Goal: Task Accomplishment & Management: Manage account settings

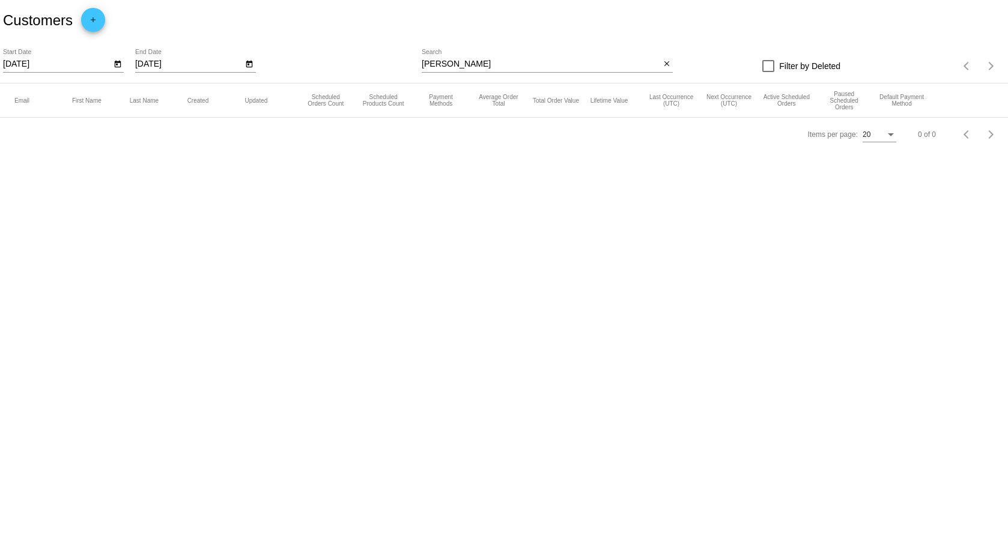
click at [499, 62] on app-dashboard-customers "Customers add [DATE] Start Date [DATE] End Date [PERSON_NAME] Search close Filt…" at bounding box center [504, 75] width 1008 height 151
click at [468, 70] on div "[PERSON_NAME] Search" at bounding box center [541, 60] width 238 height 23
click at [462, 68] on input "[PERSON_NAME]" at bounding box center [541, 64] width 238 height 10
drag, startPoint x: 450, startPoint y: 66, endPoint x: 412, endPoint y: 63, distance: 38.5
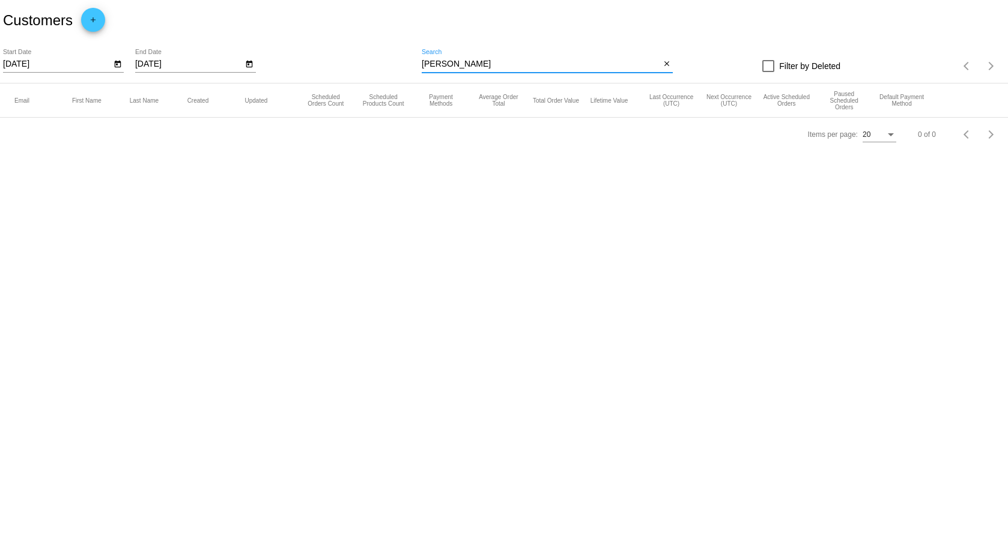
click at [412, 63] on div "[DATE] Start Date [DATE] End Date [PERSON_NAME] Search close Filter by Deleted …" at bounding box center [504, 62] width 1008 height 43
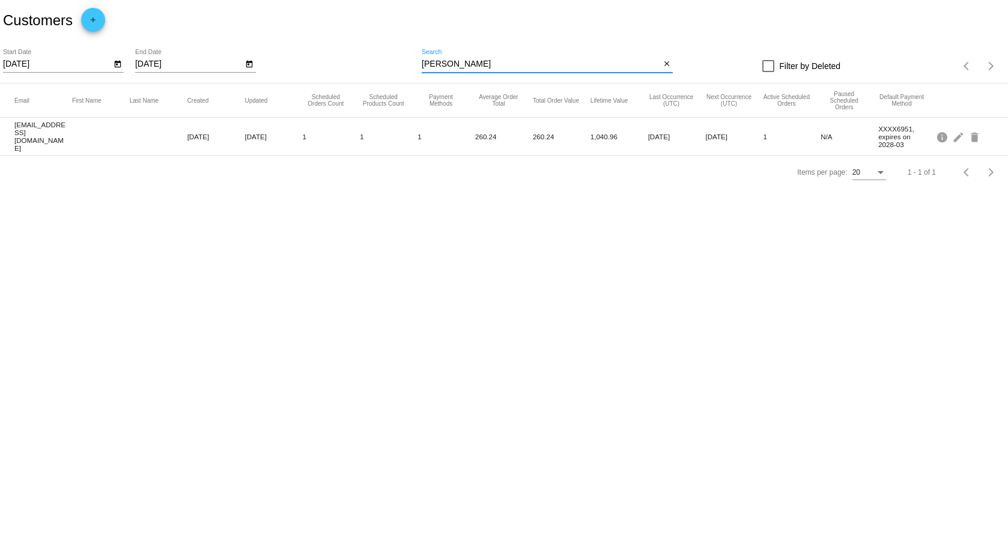
type input "[PERSON_NAME]"
click at [50, 129] on mat-cell "[EMAIL_ADDRESS][DOMAIN_NAME]" at bounding box center [43, 136] width 58 height 37
click at [46, 139] on mat-cell "[EMAIL_ADDRESS][DOMAIN_NAME]" at bounding box center [43, 136] width 58 height 37
click at [955, 135] on mat-icon "edit" at bounding box center [959, 136] width 14 height 19
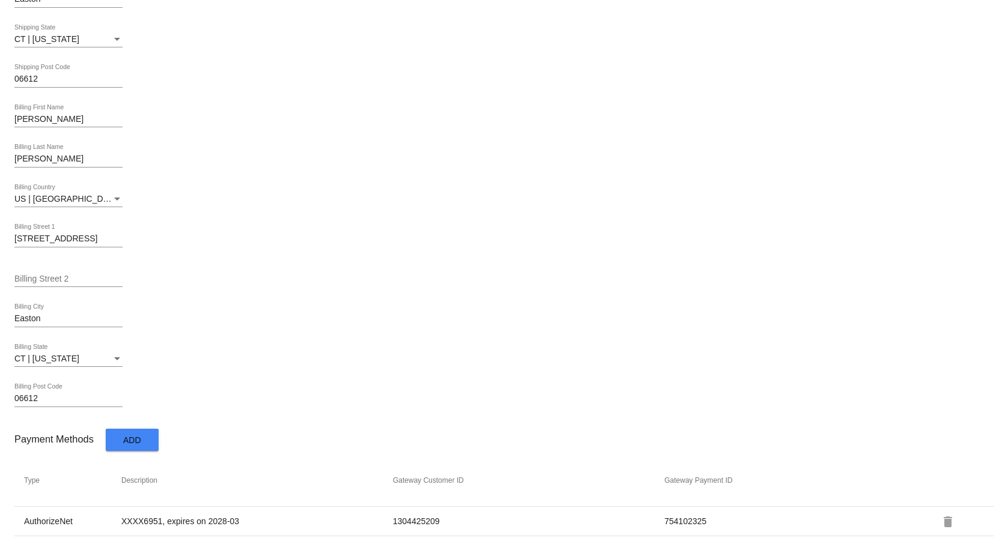
scroll to position [526, 0]
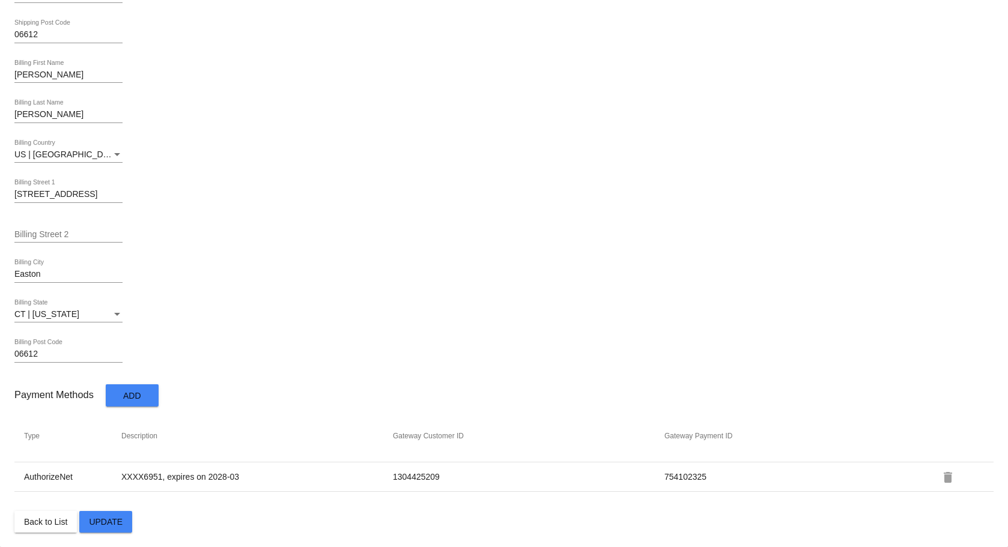
click at [948, 478] on button "delete" at bounding box center [948, 477] width 24 height 24
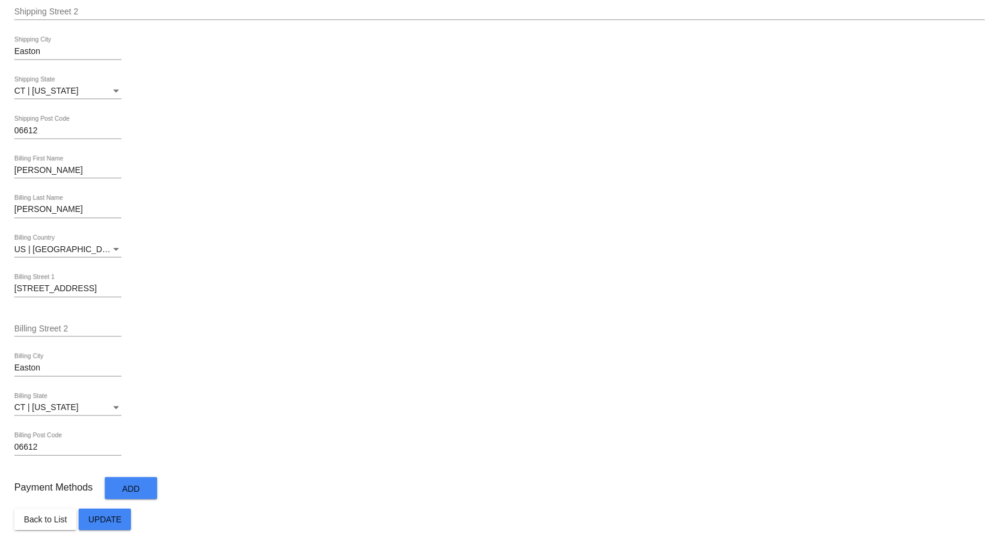
scroll to position [431, 0]
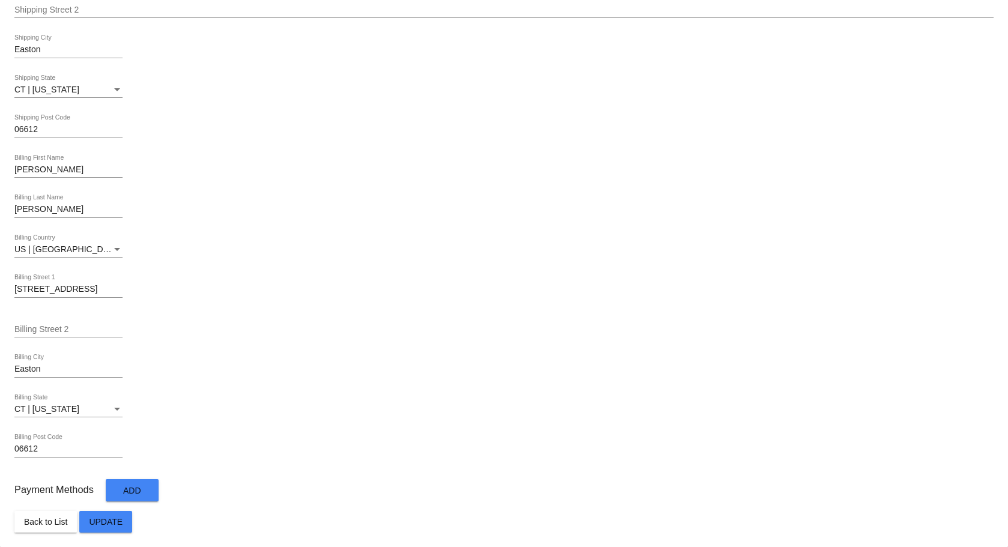
click at [135, 498] on button "Add" at bounding box center [132, 490] width 53 height 22
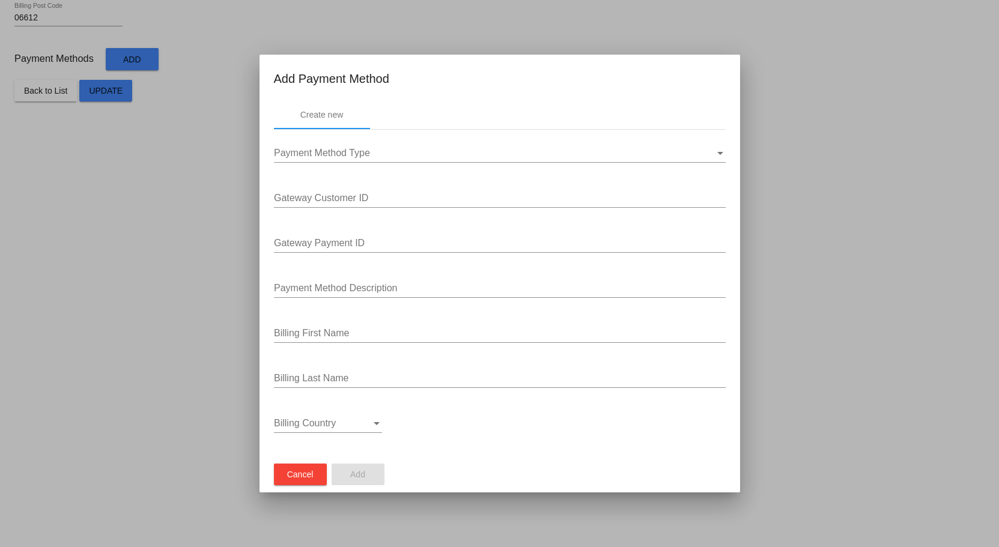
click at [308, 160] on div "Payment Method Type Payment Method Type" at bounding box center [500, 149] width 452 height 27
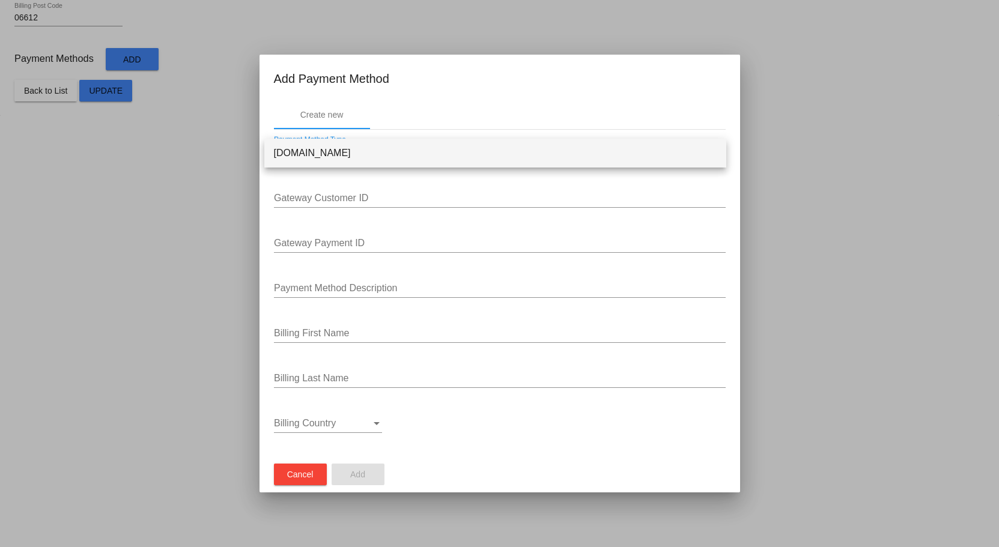
click at [474, 195] on div at bounding box center [499, 273] width 999 height 547
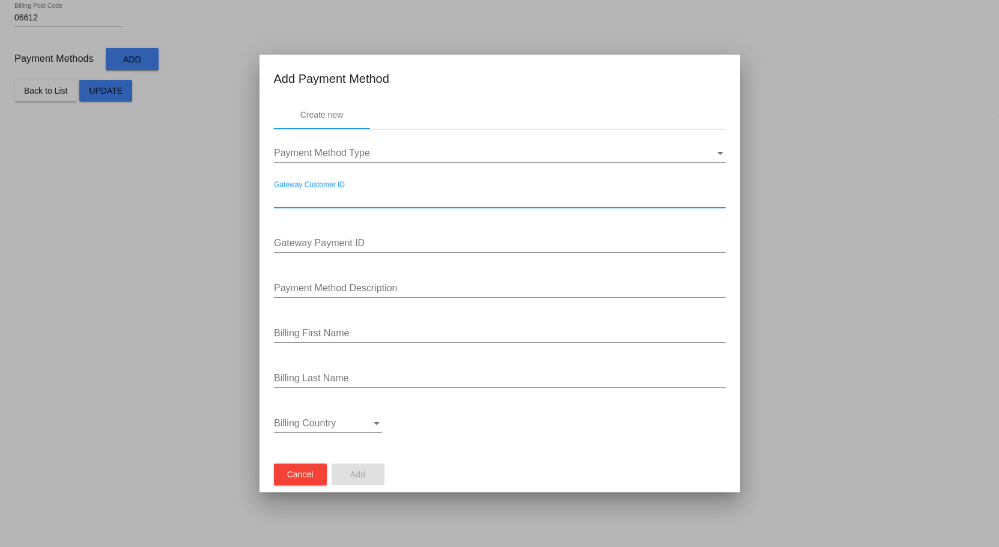
click at [391, 194] on input "Gateway Customer ID" at bounding box center [500, 198] width 452 height 11
click at [349, 247] on input "Gateway Payment ID" at bounding box center [500, 243] width 452 height 11
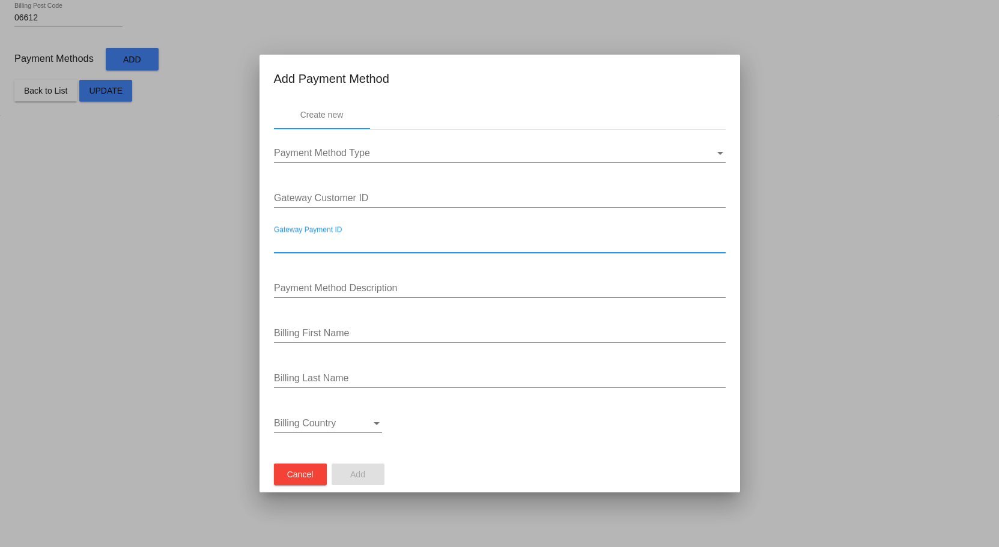
click at [313, 286] on input "Payment Method Description" at bounding box center [500, 288] width 452 height 11
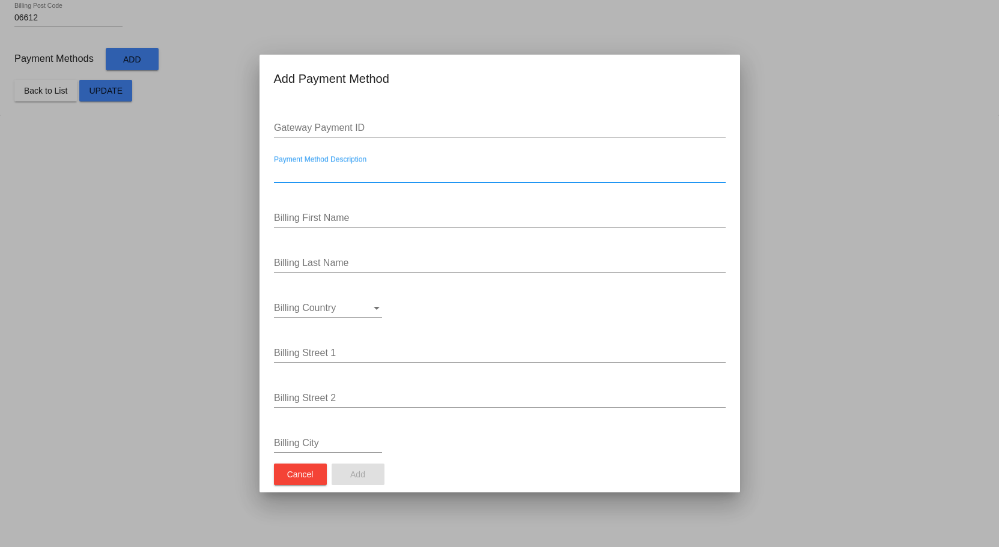
scroll to position [120, 0]
click at [299, 217] on input "Billing First Name" at bounding box center [500, 213] width 452 height 11
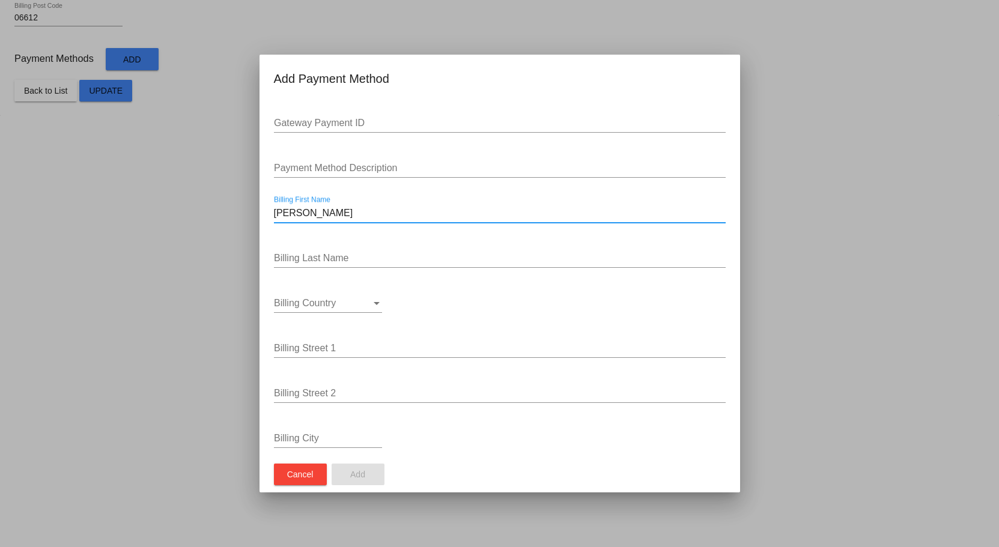
type input "[PERSON_NAME]"
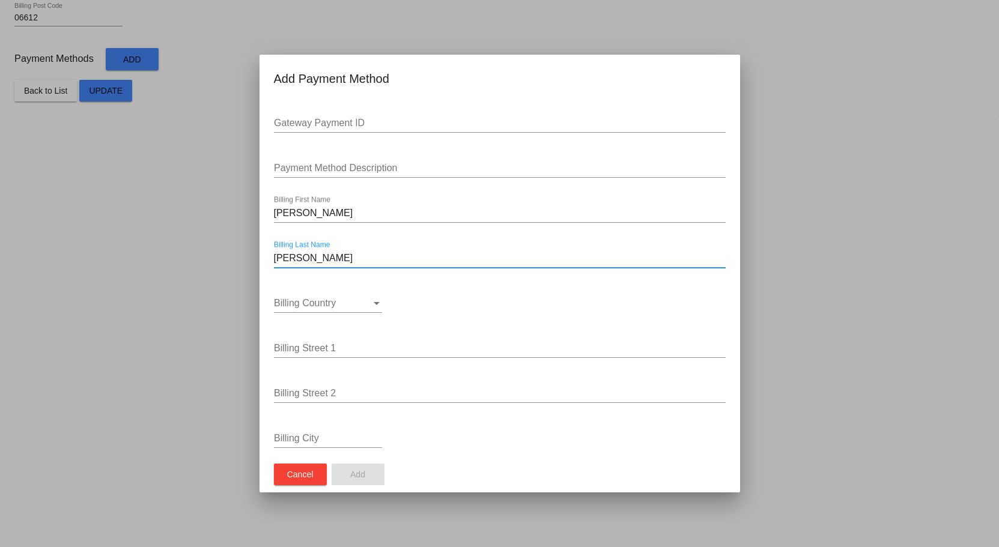
type input "[PERSON_NAME]"
click at [345, 298] on div "Billing Country" at bounding box center [322, 303] width 97 height 11
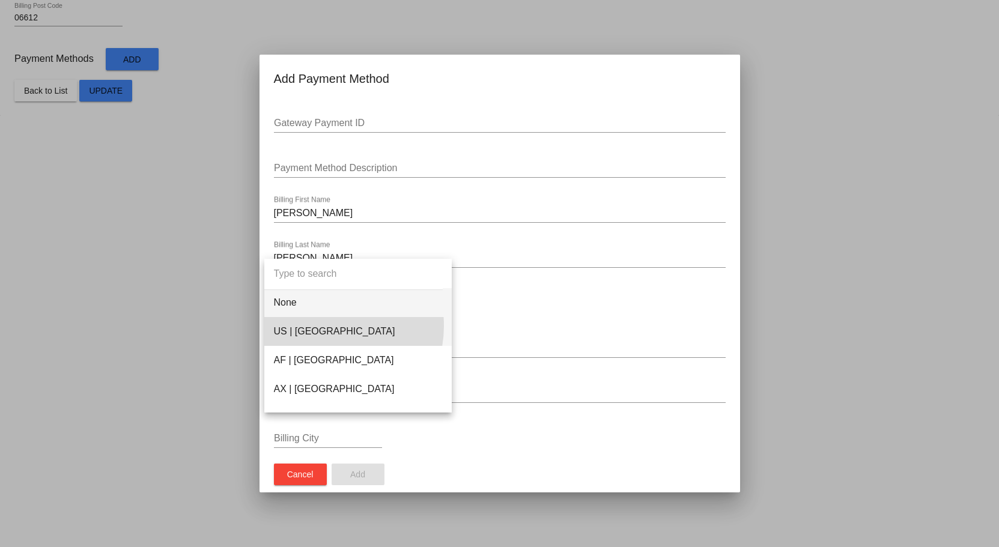
click at [325, 327] on span "US | [GEOGRAPHIC_DATA]" at bounding box center [358, 331] width 168 height 29
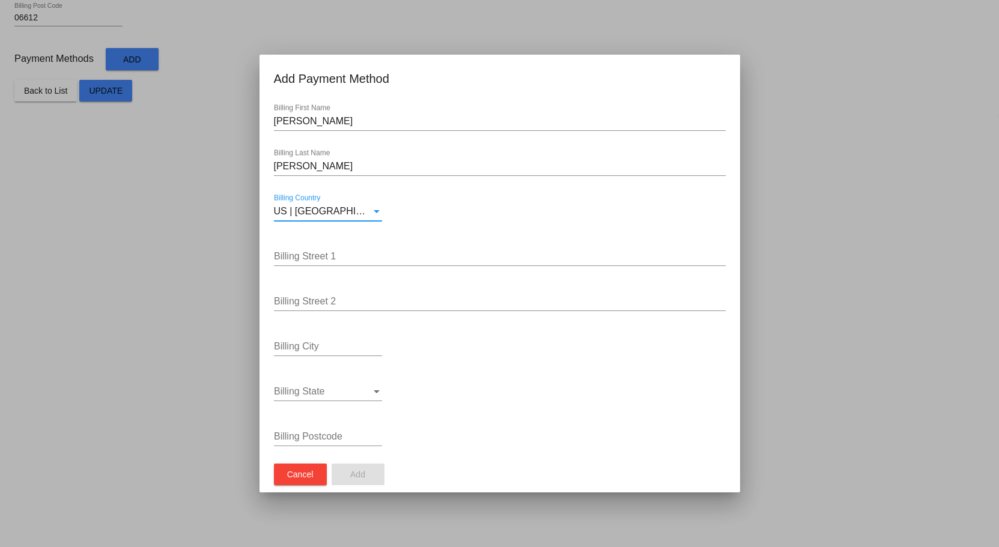
scroll to position [220, 0]
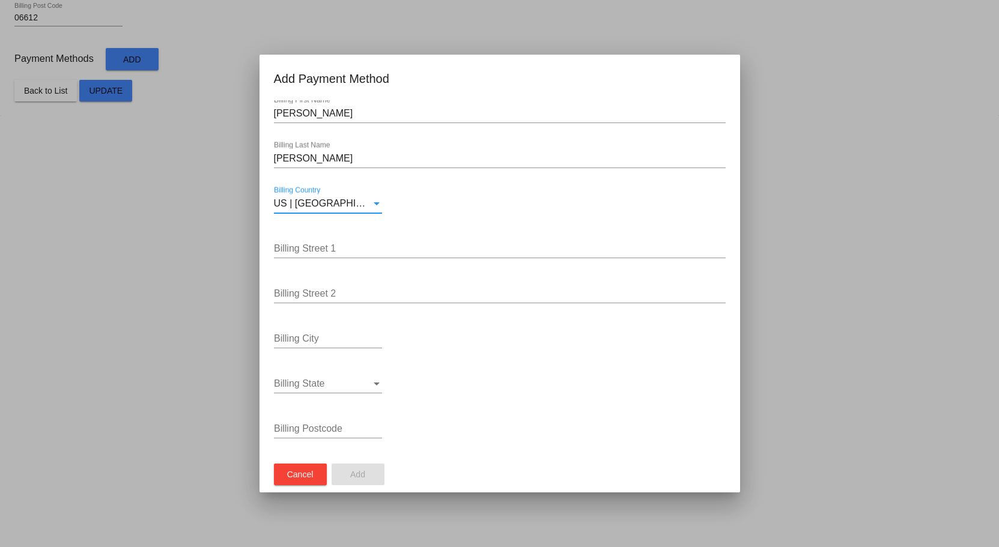
click at [286, 256] on div "Billing Street 1" at bounding box center [500, 244] width 452 height 27
paste input "[STREET_ADDRESS]"
type input "[STREET_ADDRESS]"
click at [318, 342] on input "Billing City" at bounding box center [328, 338] width 108 height 11
type input "Easton"
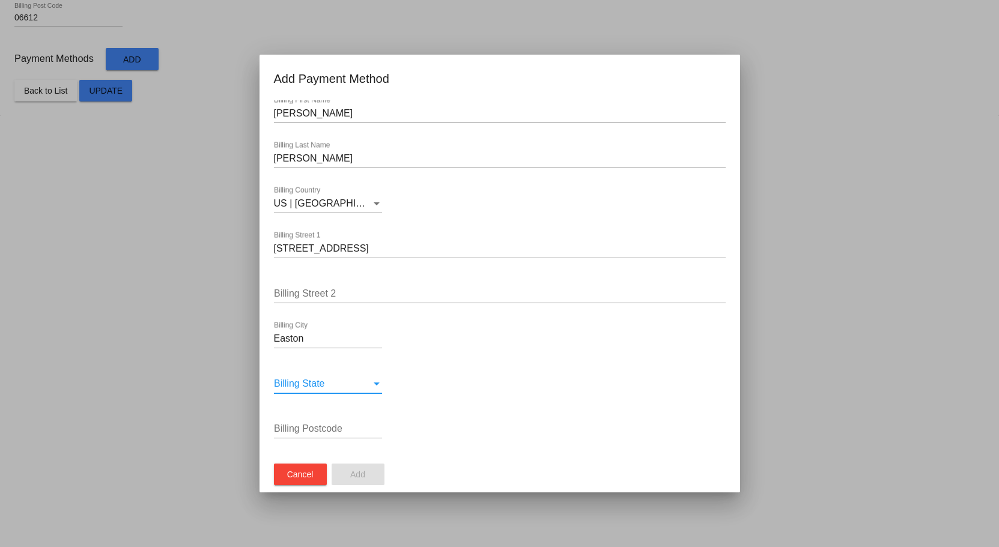
click at [301, 386] on span "Billing State" at bounding box center [299, 383] width 51 height 10
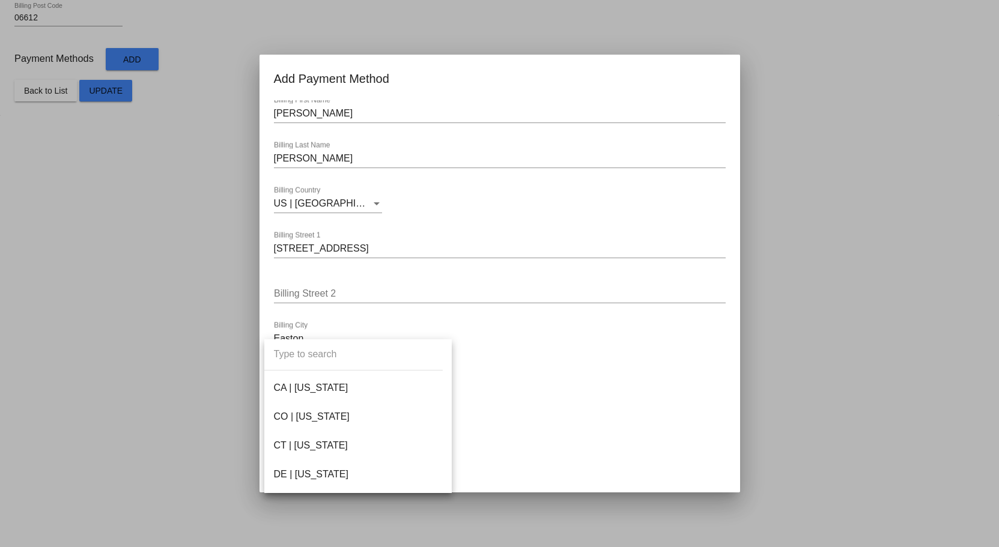
scroll to position [240, 0]
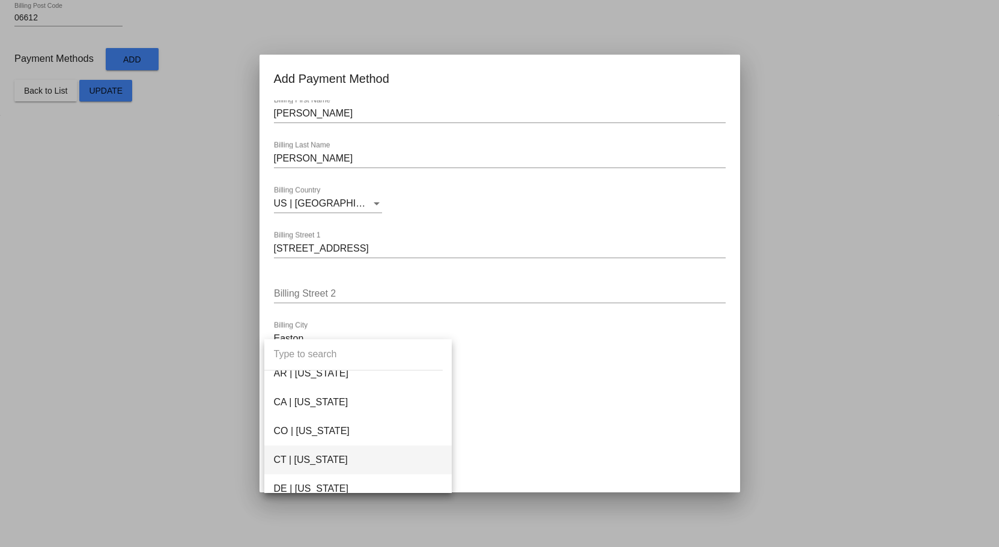
click at [317, 456] on span "CT | [US_STATE]" at bounding box center [358, 460] width 168 height 29
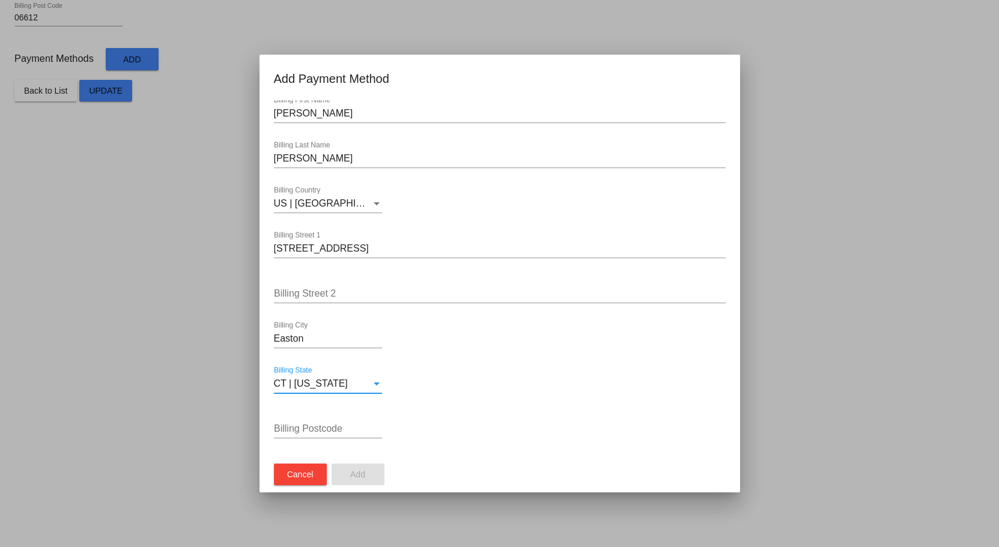
click at [307, 438] on div at bounding box center [328, 438] width 108 height 1
click at [302, 428] on input "Billing Postcode" at bounding box center [328, 428] width 108 height 11
paste input "06612"
type input "06612"
click at [513, 438] on div "06612 Billing Postcode" at bounding box center [500, 430] width 452 height 39
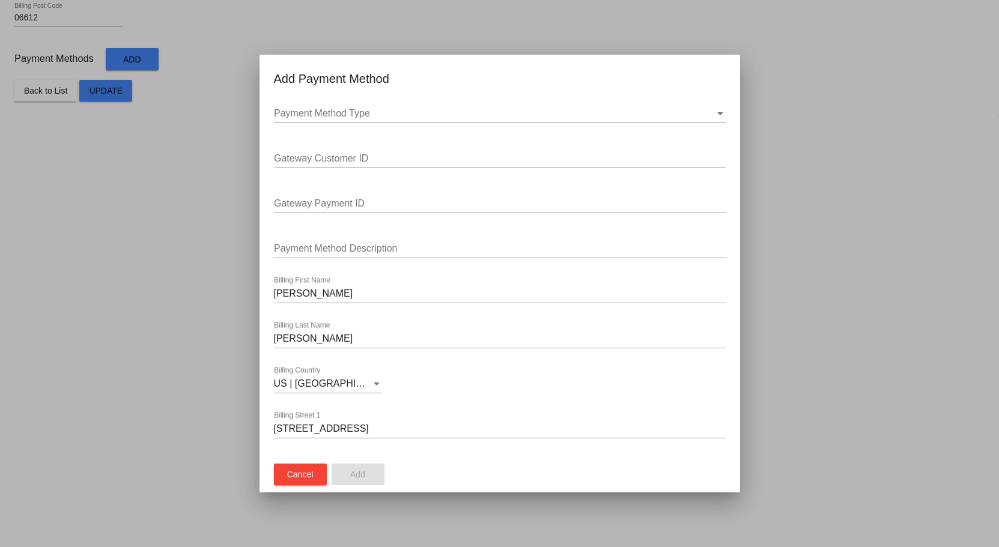
scroll to position [0, 0]
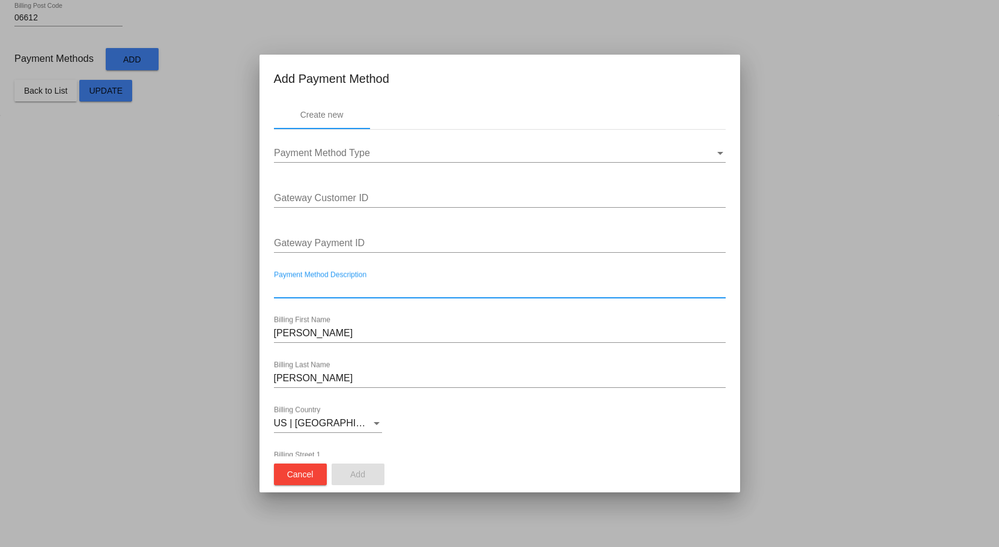
click at [334, 286] on input "Payment Method Description" at bounding box center [500, 288] width 452 height 11
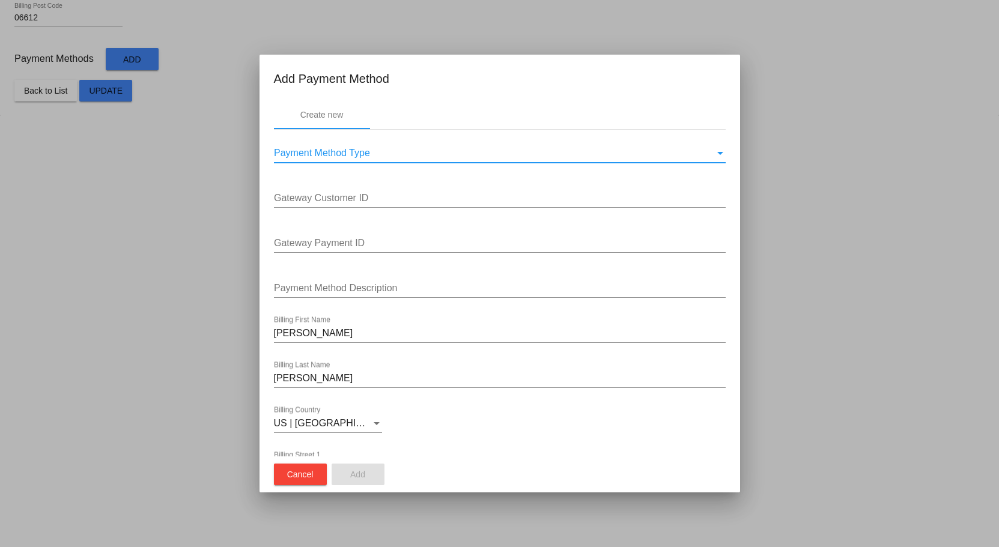
click at [324, 153] on span "Payment Method Type" at bounding box center [322, 153] width 96 height 10
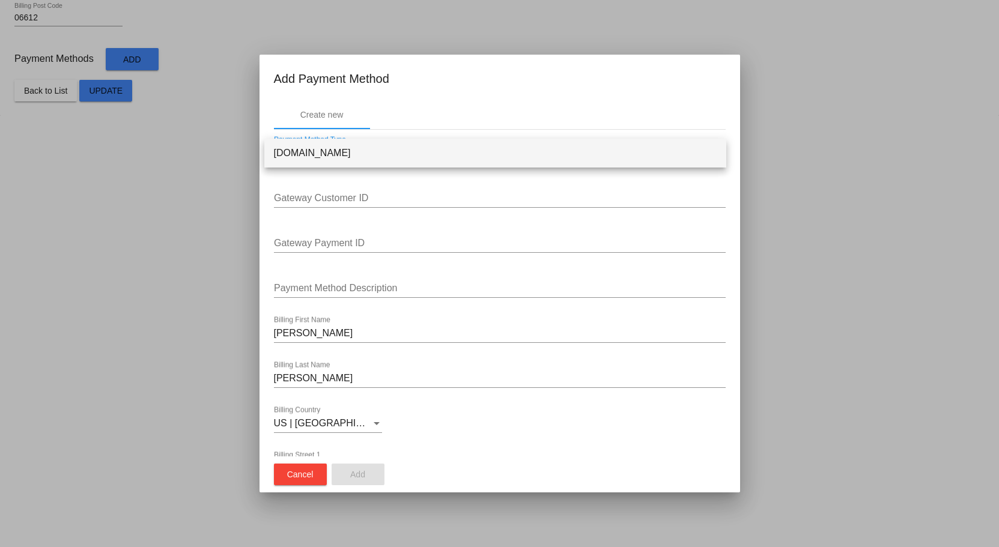
click at [329, 168] on div at bounding box center [499, 273] width 999 height 547
click at [324, 157] on span "Payment Method Type" at bounding box center [322, 153] width 96 height 10
click at [330, 150] on span "[DOMAIN_NAME]" at bounding box center [495, 153] width 443 height 29
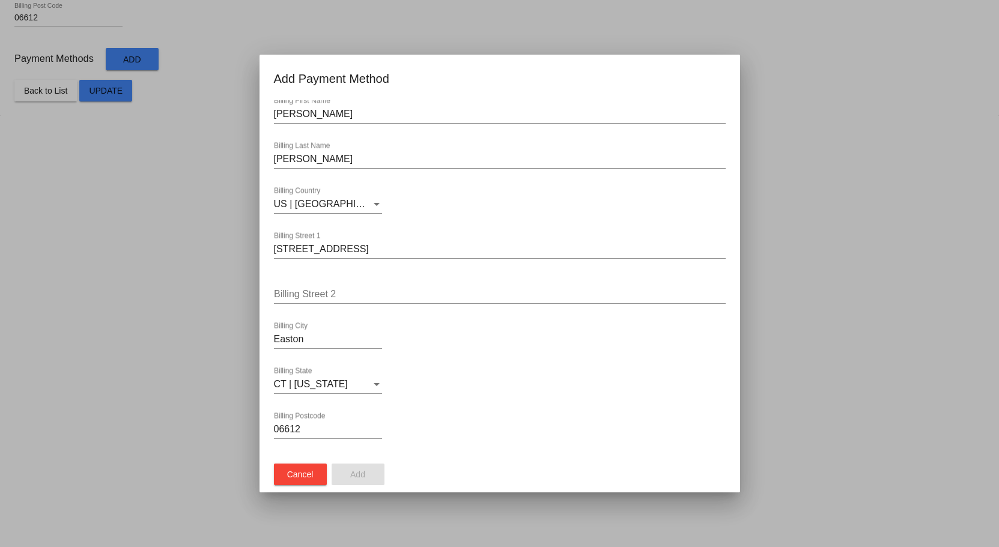
scroll to position [220, 0]
click at [444, 447] on div "06612 Billing Postcode" at bounding box center [500, 430] width 452 height 39
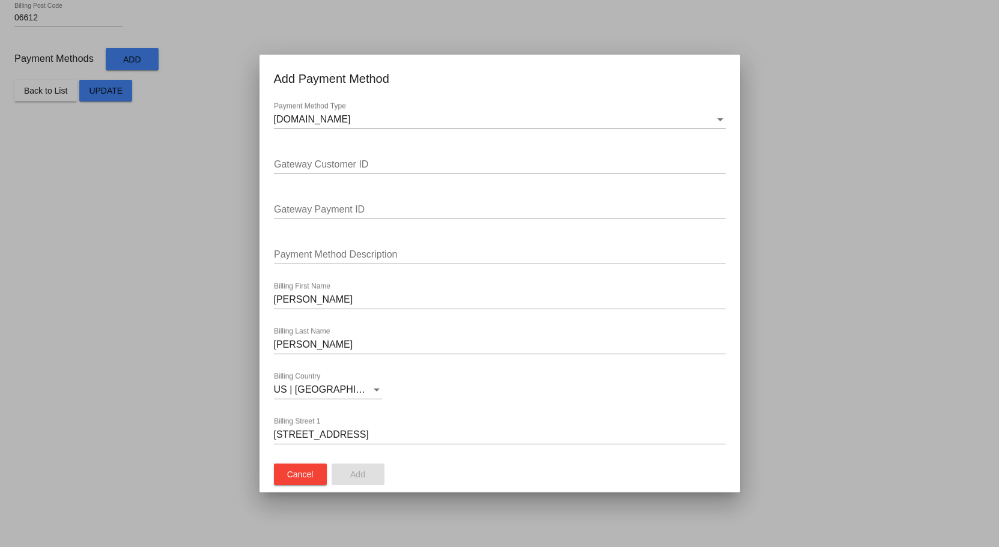
scroll to position [0, 0]
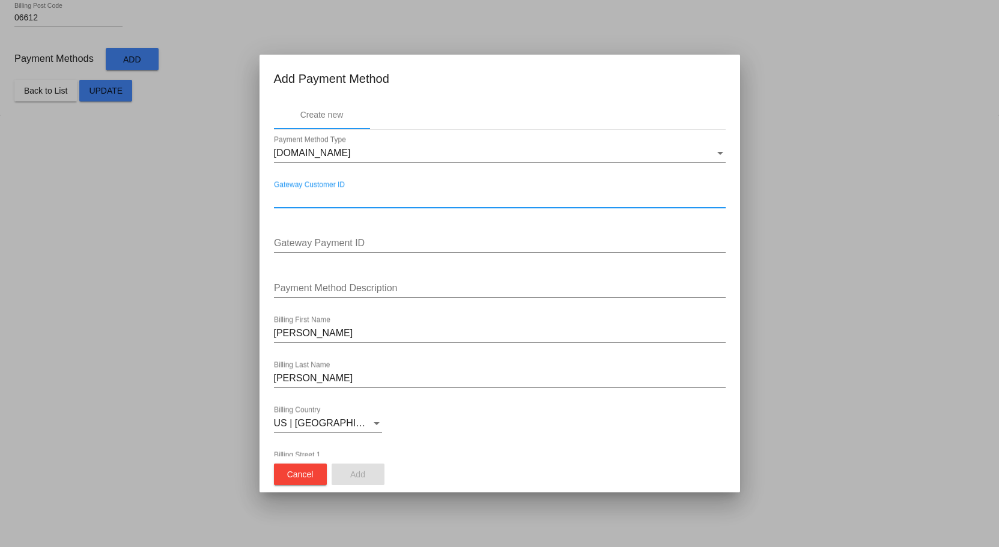
click at [319, 201] on input "Gateway Customer ID" at bounding box center [500, 198] width 452 height 11
click at [703, 154] on div "[DOMAIN_NAME]" at bounding box center [494, 153] width 441 height 11
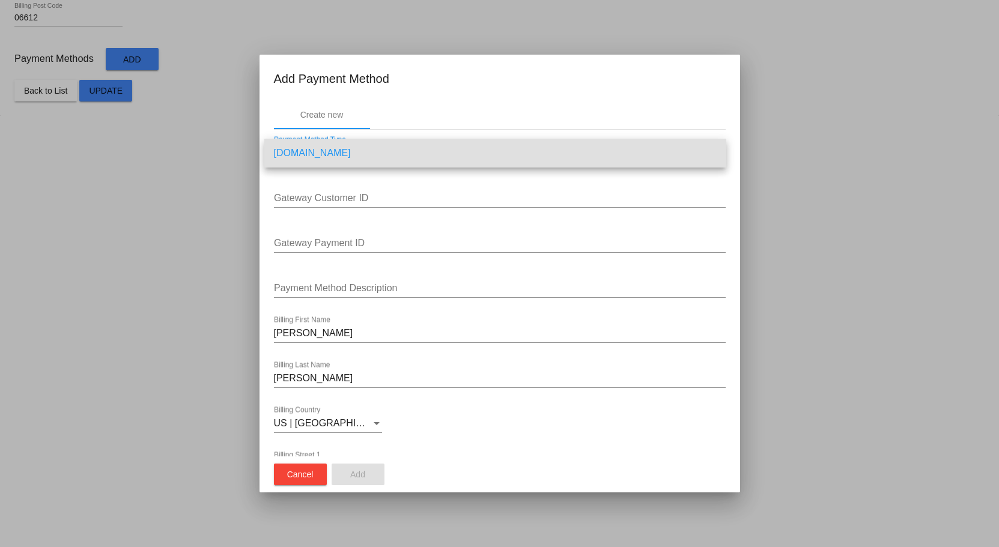
click at [706, 153] on span "[DOMAIN_NAME]" at bounding box center [495, 153] width 443 height 29
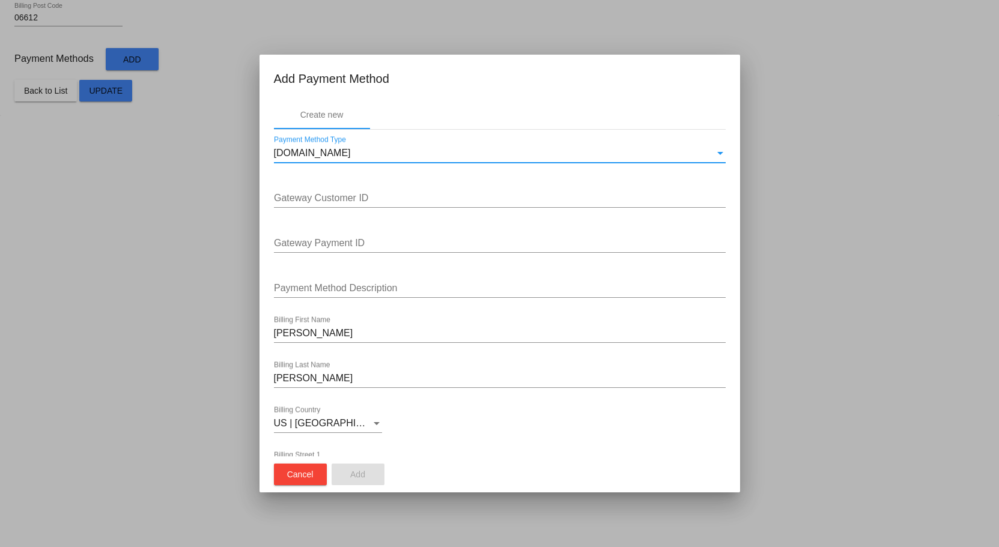
click at [703, 159] on div "[DOMAIN_NAME]" at bounding box center [494, 153] width 441 height 11
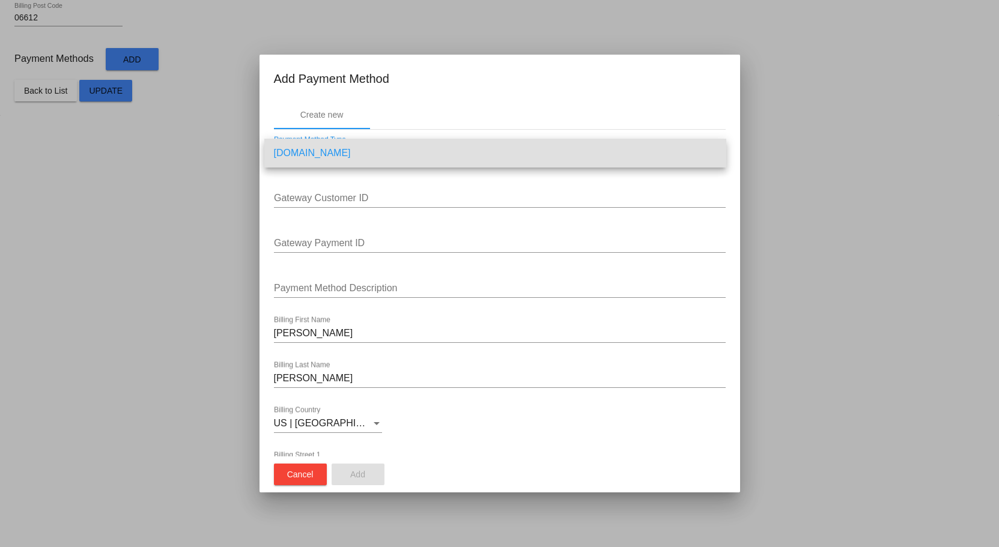
click at [711, 157] on span "[DOMAIN_NAME]" at bounding box center [495, 153] width 443 height 29
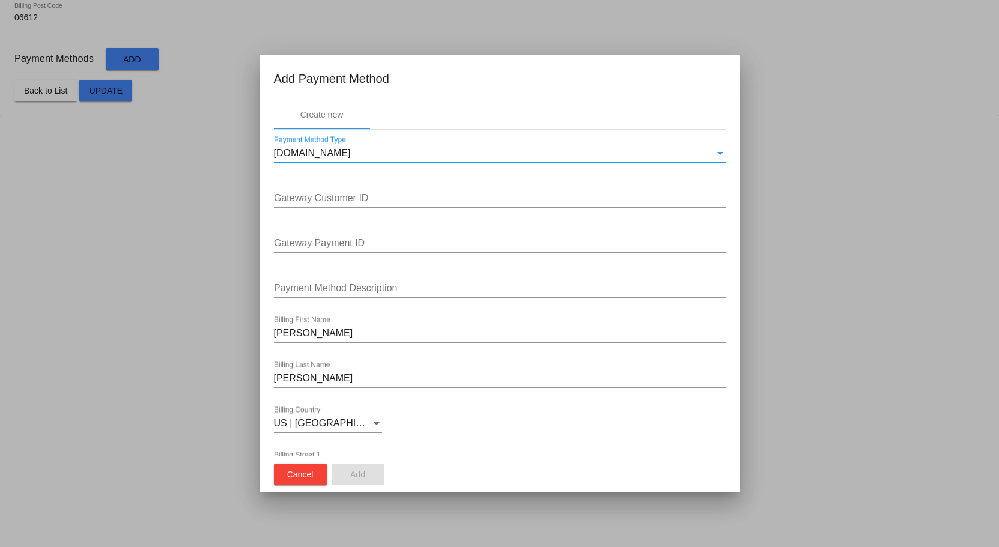
click at [668, 188] on div "Gateway Customer ID" at bounding box center [500, 194] width 452 height 27
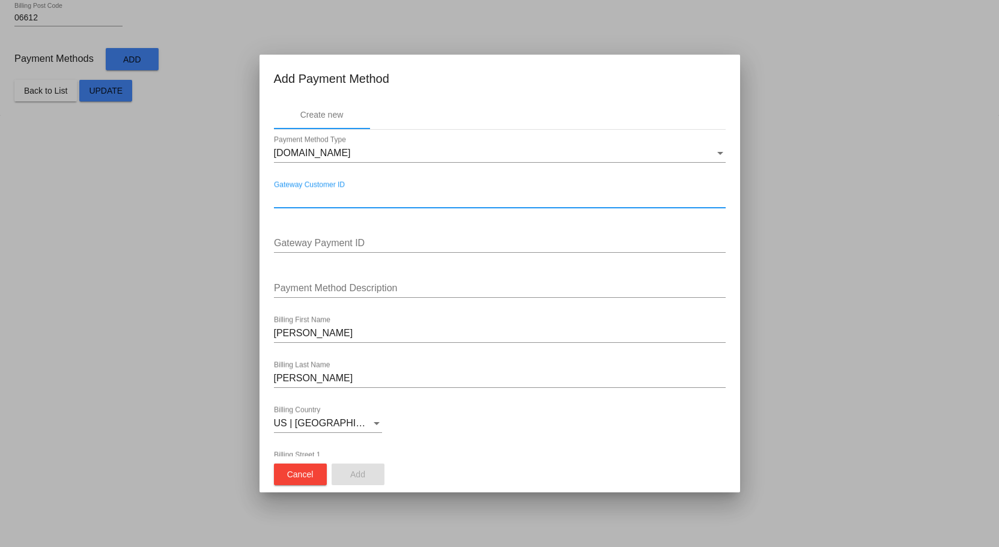
click at [353, 279] on div "Payment Method Description" at bounding box center [500, 284] width 452 height 27
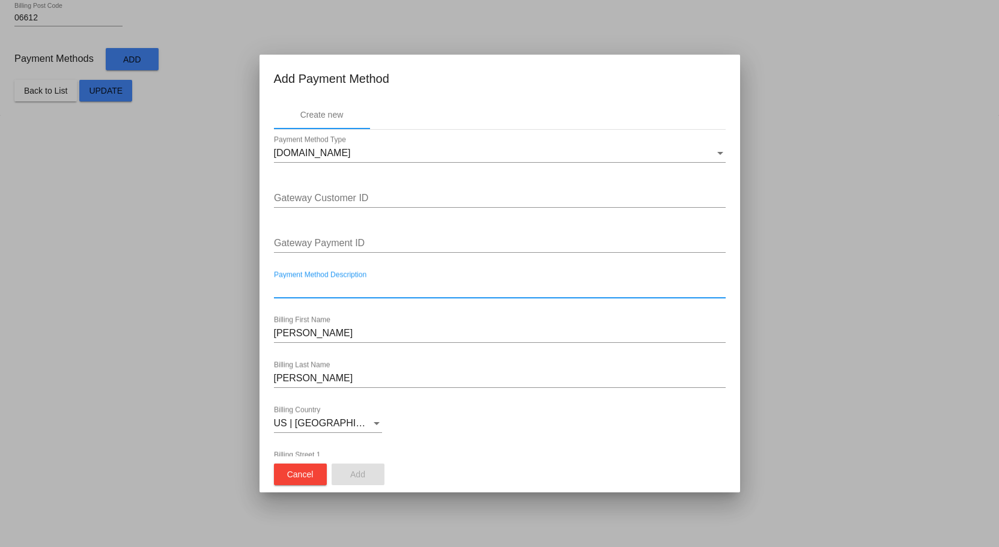
click at [354, 289] on input "Payment Method Description" at bounding box center [500, 288] width 452 height 11
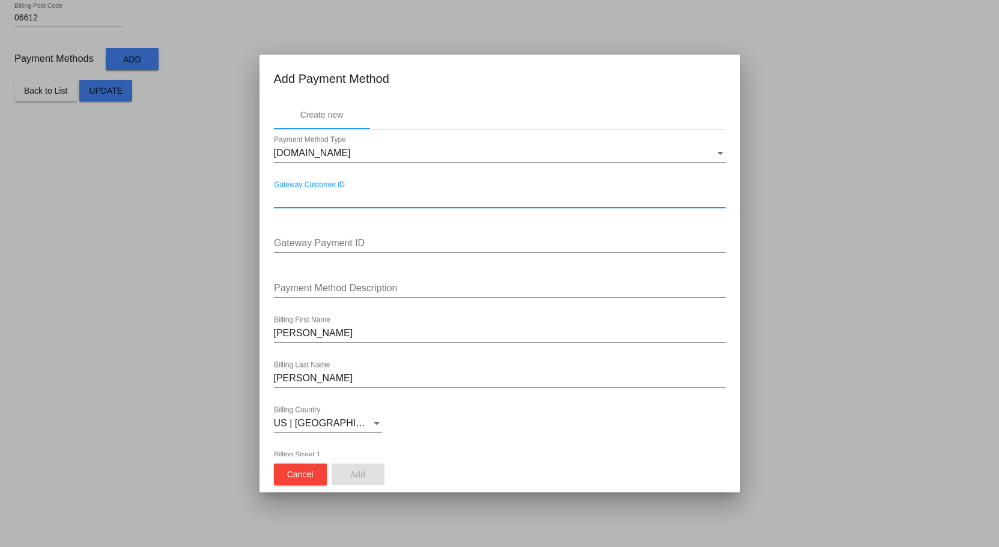
click at [319, 201] on input "Gateway Customer ID" at bounding box center [500, 198] width 452 height 11
paste input "200892"
type input "200892"
click at [321, 242] on input "Gateway Payment ID" at bounding box center [500, 243] width 452 height 11
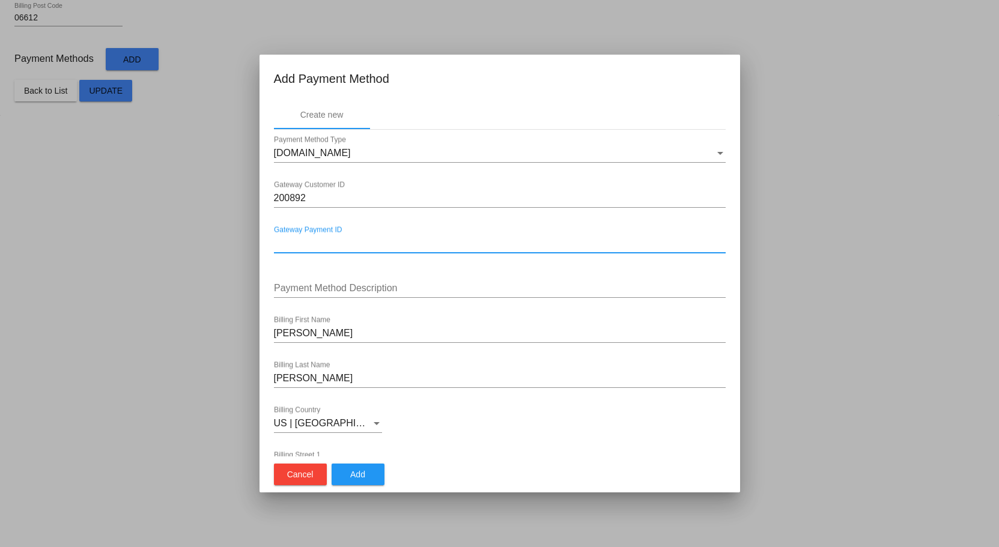
click at [355, 481] on button "Add" at bounding box center [357, 475] width 53 height 22
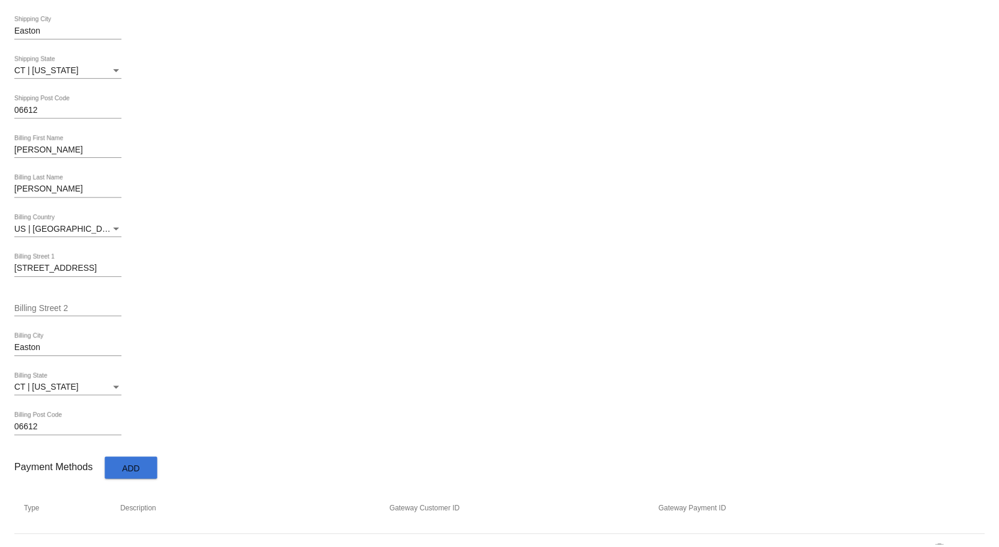
scroll to position [526, 0]
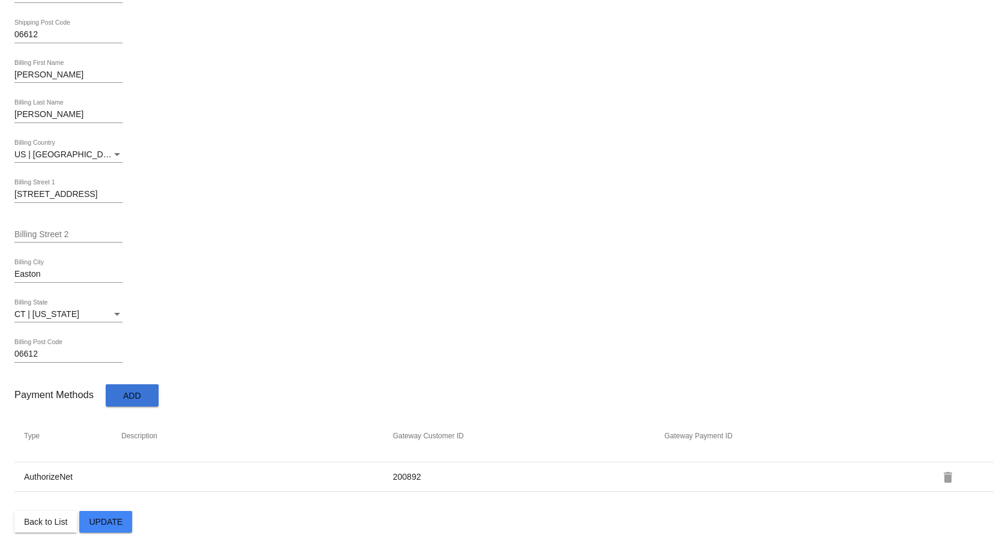
click at [126, 391] on span "Add" at bounding box center [132, 396] width 18 height 10
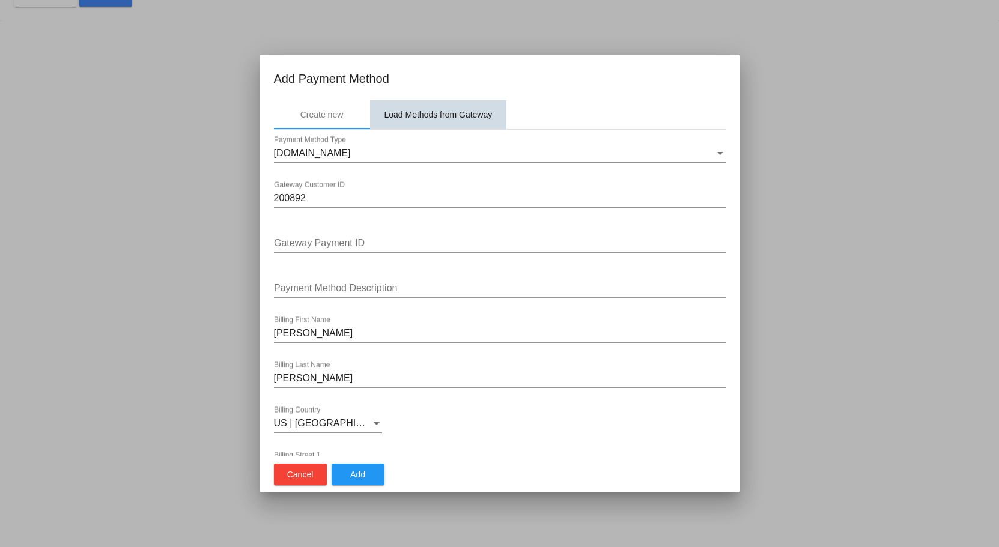
click at [413, 115] on div "Load Methods from Gateway" at bounding box center [438, 115] width 108 height 10
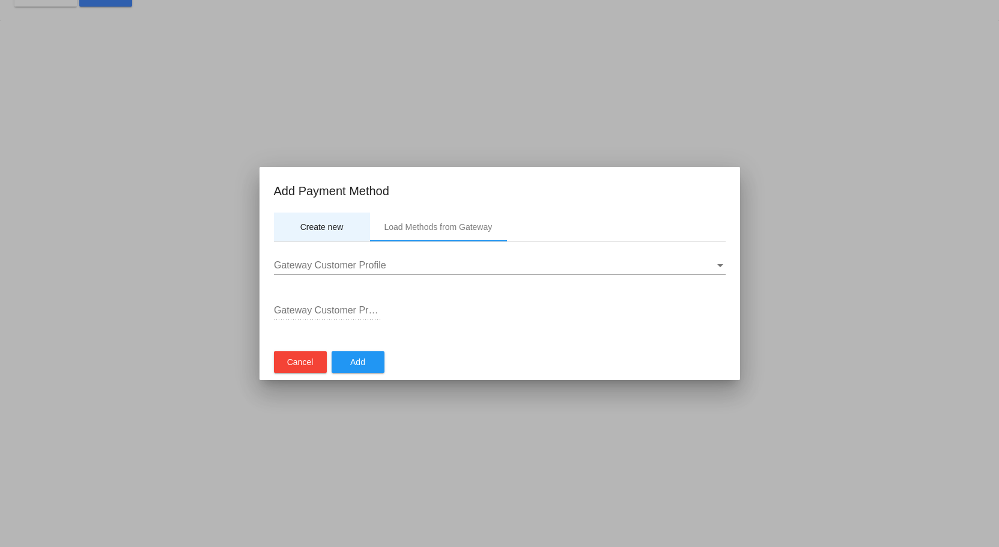
click at [319, 224] on div "Create new" at bounding box center [321, 227] width 43 height 10
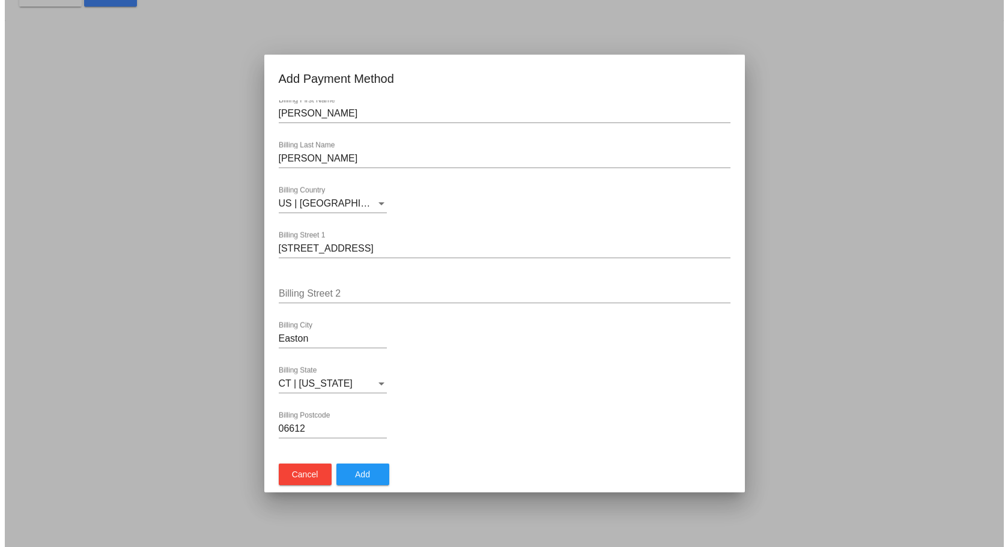
scroll to position [0, 0]
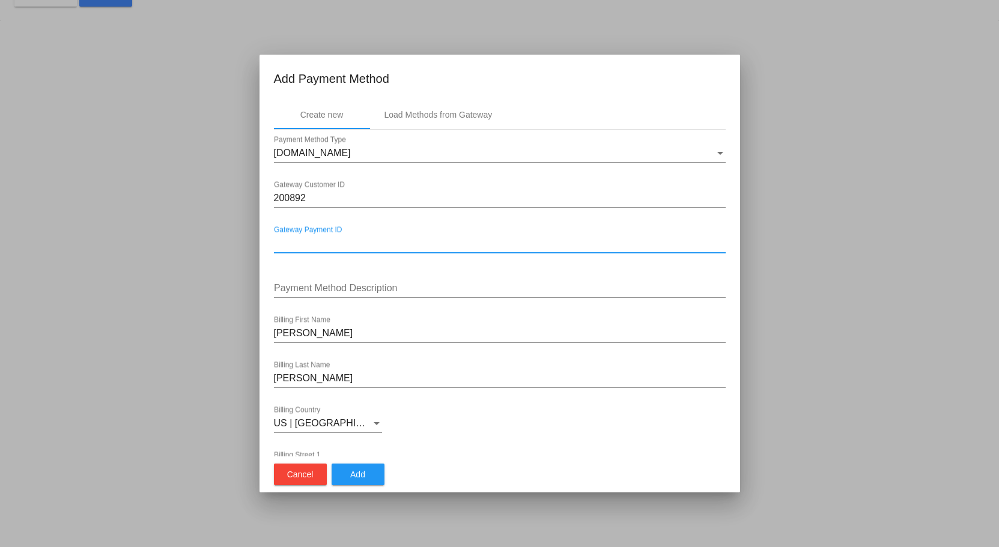
click at [376, 248] on input "Gateway Payment ID" at bounding box center [500, 243] width 452 height 11
click at [354, 300] on div "Payment Method Description" at bounding box center [500, 290] width 452 height 39
click at [354, 292] on input "Payment Method Description" at bounding box center [500, 288] width 452 height 11
click at [91, 106] on div at bounding box center [499, 273] width 999 height 547
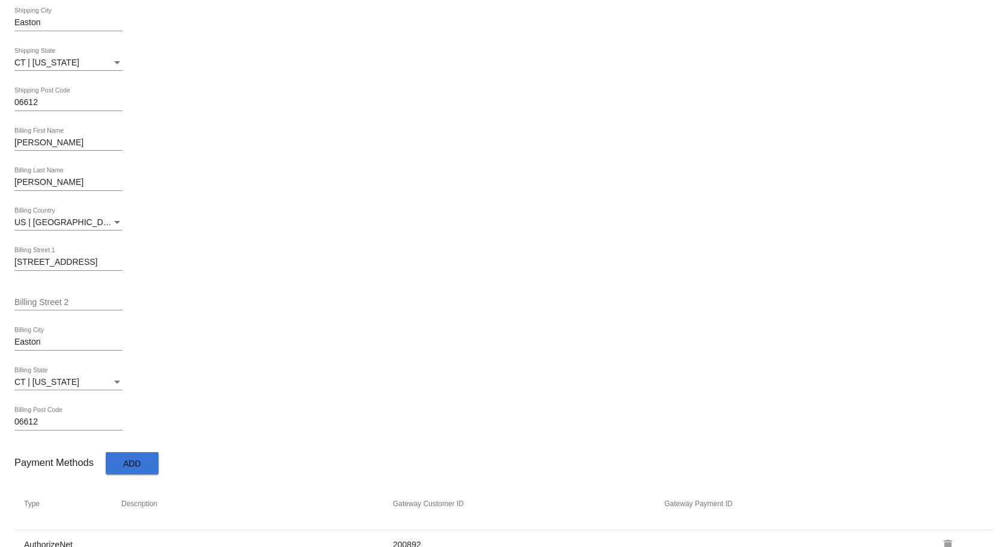
scroll to position [526, 0]
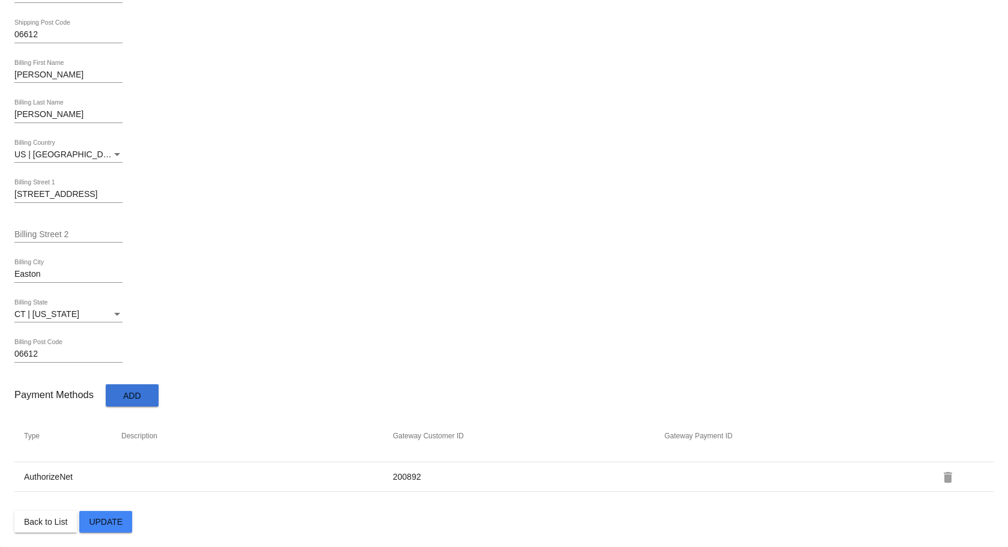
click at [940, 480] on mat-icon "delete" at bounding box center [947, 477] width 14 height 14
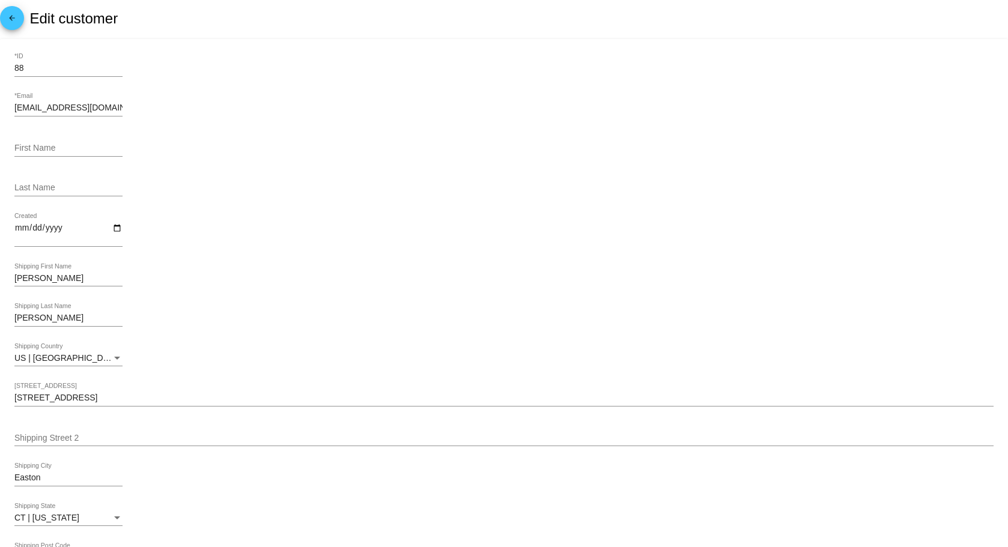
scroll to position [0, 0]
click at [260, 186] on div "Last Name" at bounding box center [503, 192] width 979 height 34
click at [227, 187] on div "Last Name" at bounding box center [503, 192] width 979 height 34
click at [53, 151] on input "First Name" at bounding box center [68, 150] width 108 height 10
type input "[PERSON_NAME]"
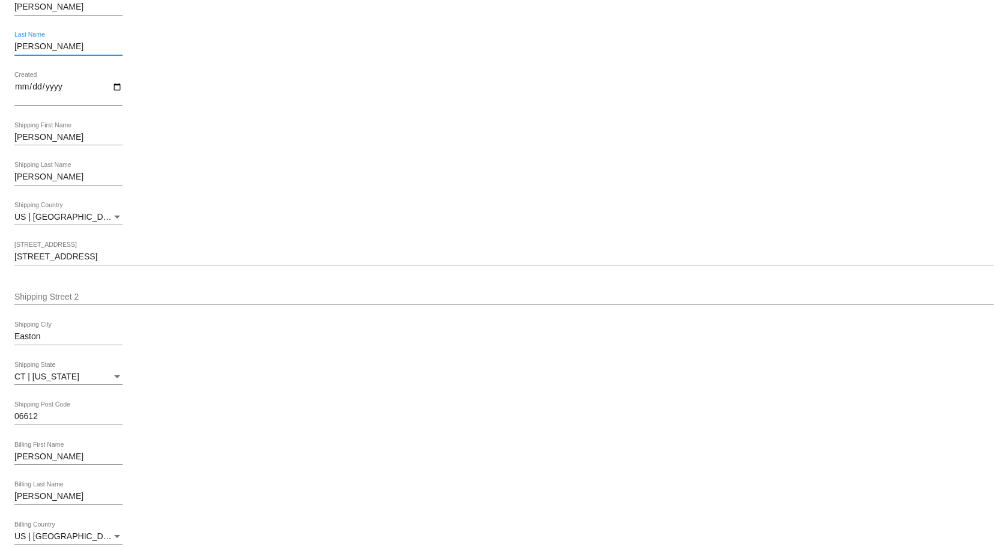
scroll to position [431, 0]
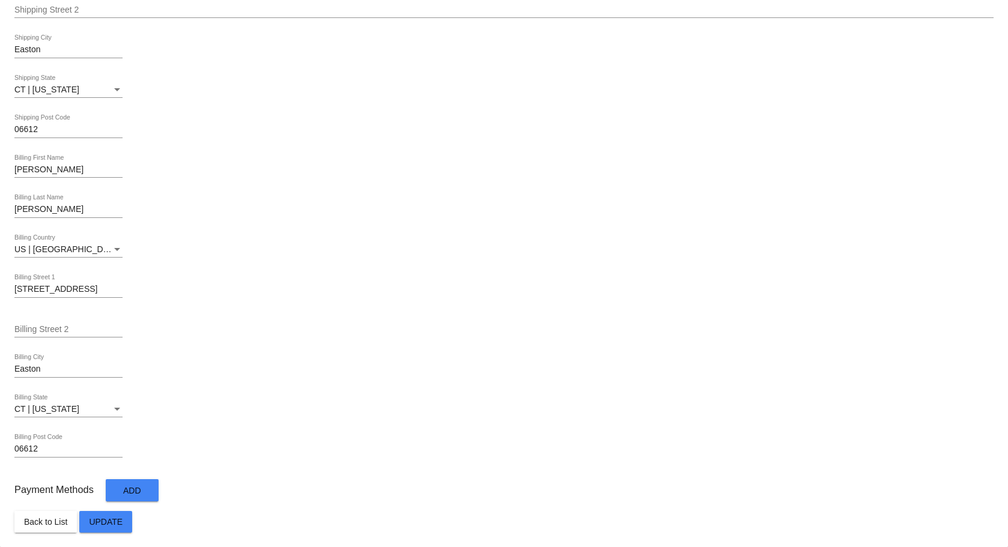
type input "[PERSON_NAME]"
click at [101, 527] on span "Update" at bounding box center [106, 522] width 34 height 10
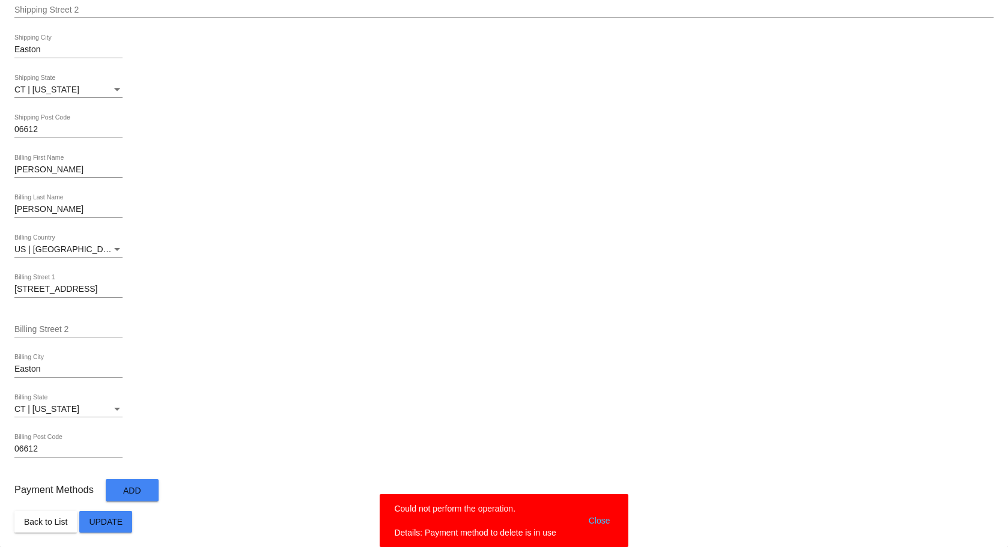
click at [606, 515] on button "Close" at bounding box center [599, 521] width 29 height 36
